Goal: Navigation & Orientation: Find specific page/section

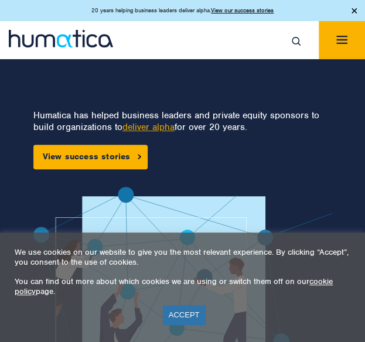
click at [322, 284] on link "cookie policy" at bounding box center [174, 287] width 318 height 20
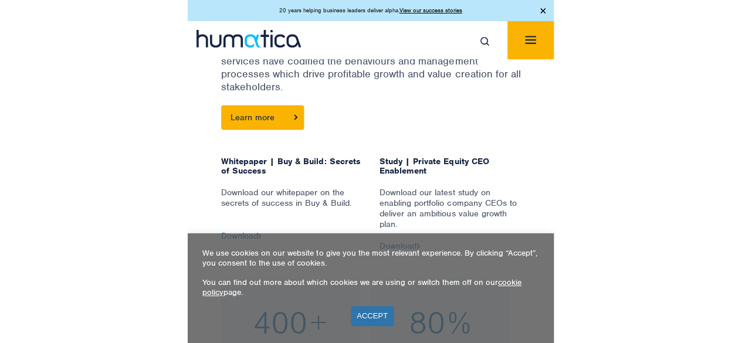
scroll to position [487, 0]
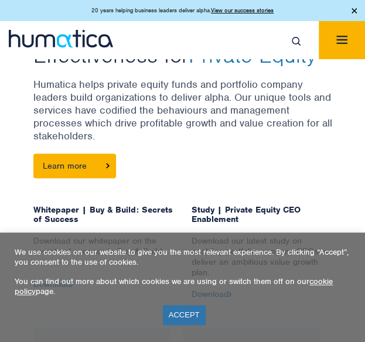
click at [318, 283] on link "cookie policy" at bounding box center [174, 287] width 318 height 20
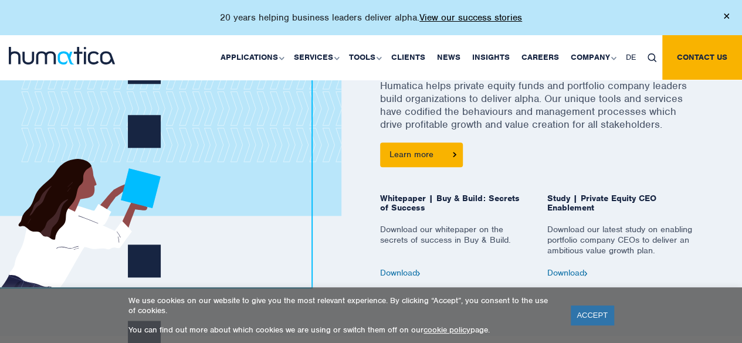
scroll to position [559, 0]
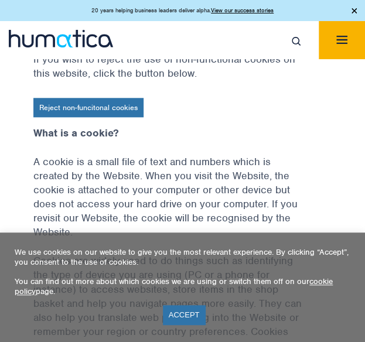
scroll to position [264, 0]
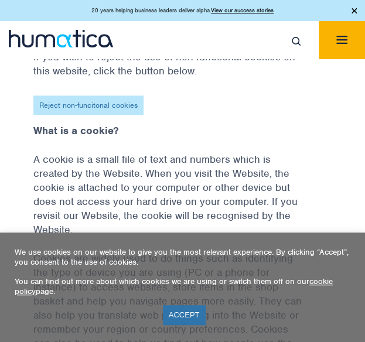
click at [98, 107] on link "Reject non-funcitonal cookies" at bounding box center [88, 105] width 110 height 19
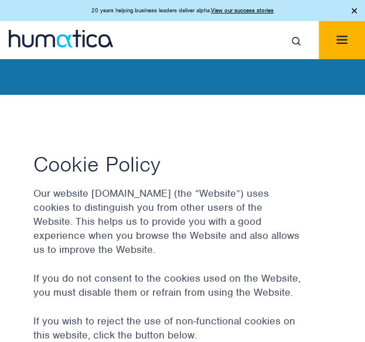
click at [354, 13] on img at bounding box center [354, 10] width 5 height 5
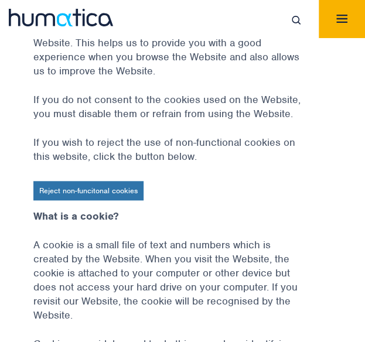
scroll to position [178, 0]
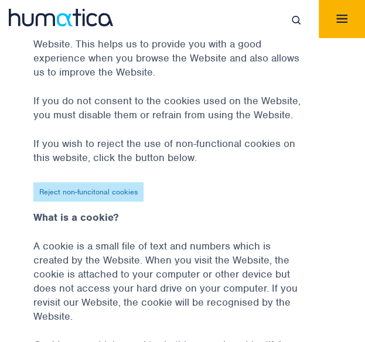
click at [102, 192] on link "Reject non-funcitonal cookies" at bounding box center [88, 191] width 110 height 19
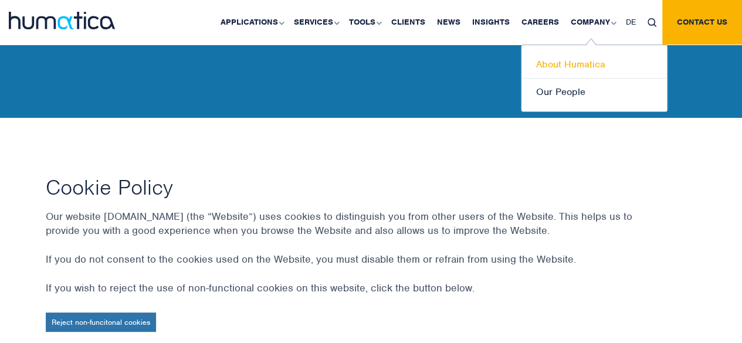
click at [365, 64] on link "About Humatica" at bounding box center [593, 65] width 145 height 28
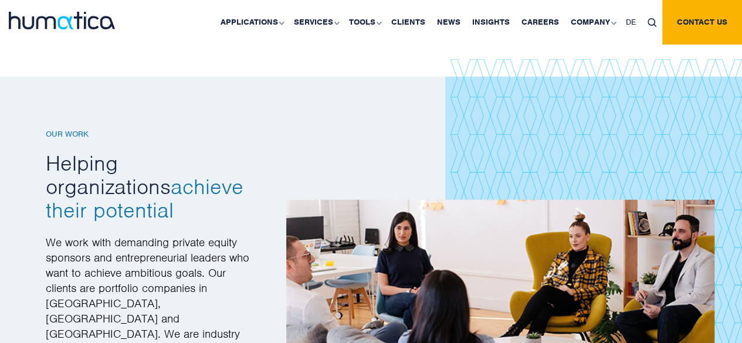
scroll to position [1531, 0]
